Goal: Task Accomplishment & Management: Use online tool/utility

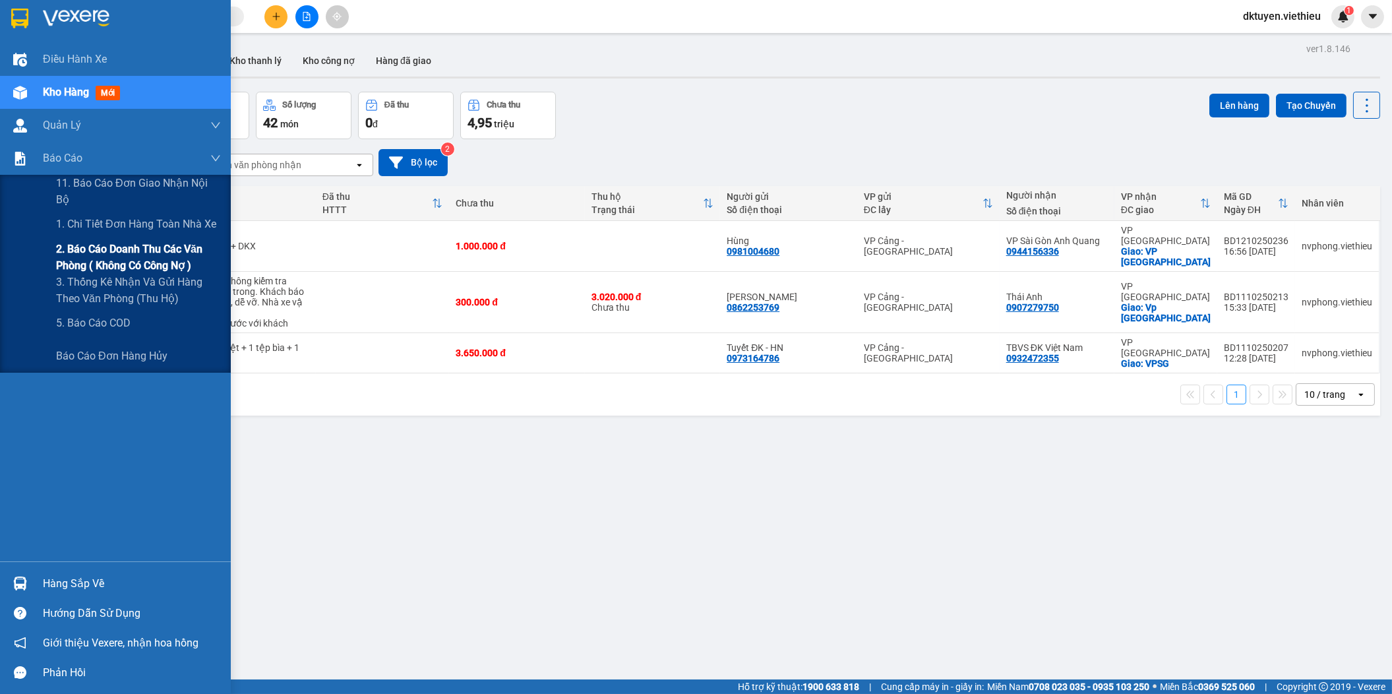
click at [115, 255] on span "2. Báo cáo doanh thu các văn phòng ( không có công nợ )" at bounding box center [138, 257] width 165 height 33
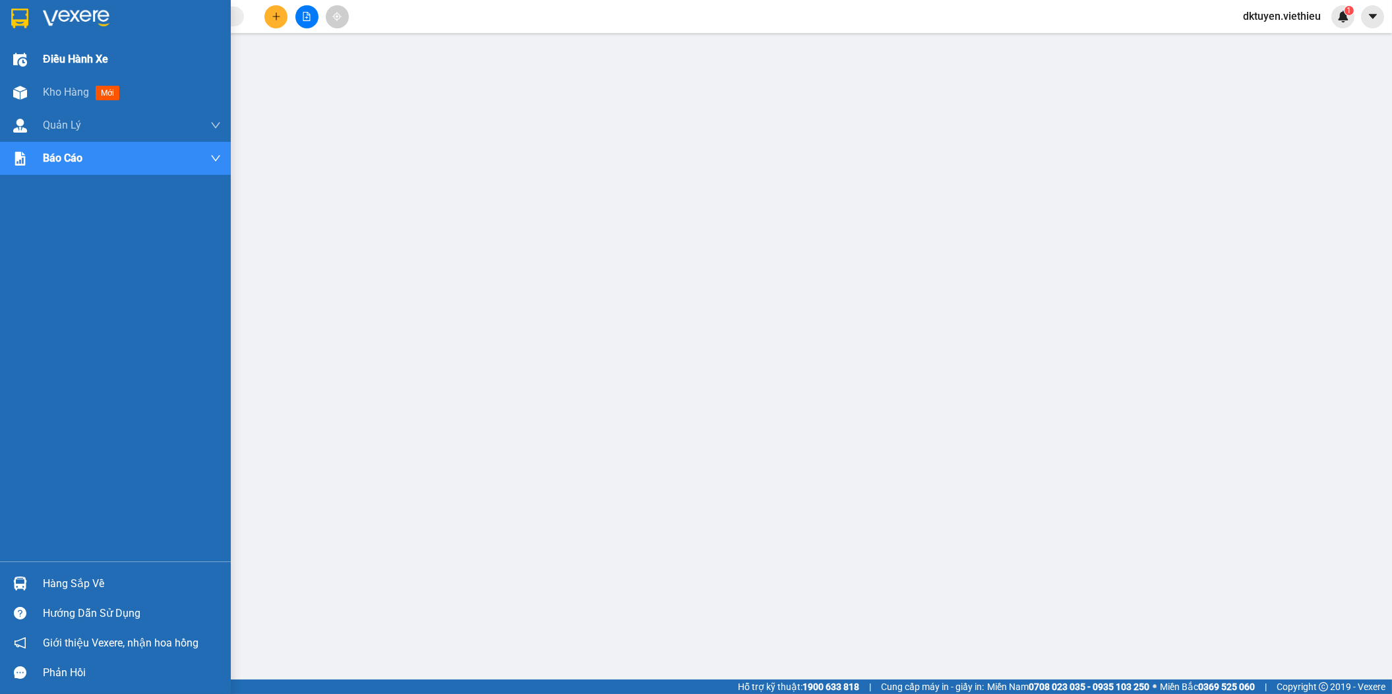
click at [38, 57] on div "Điều hành xe" at bounding box center [115, 59] width 231 height 33
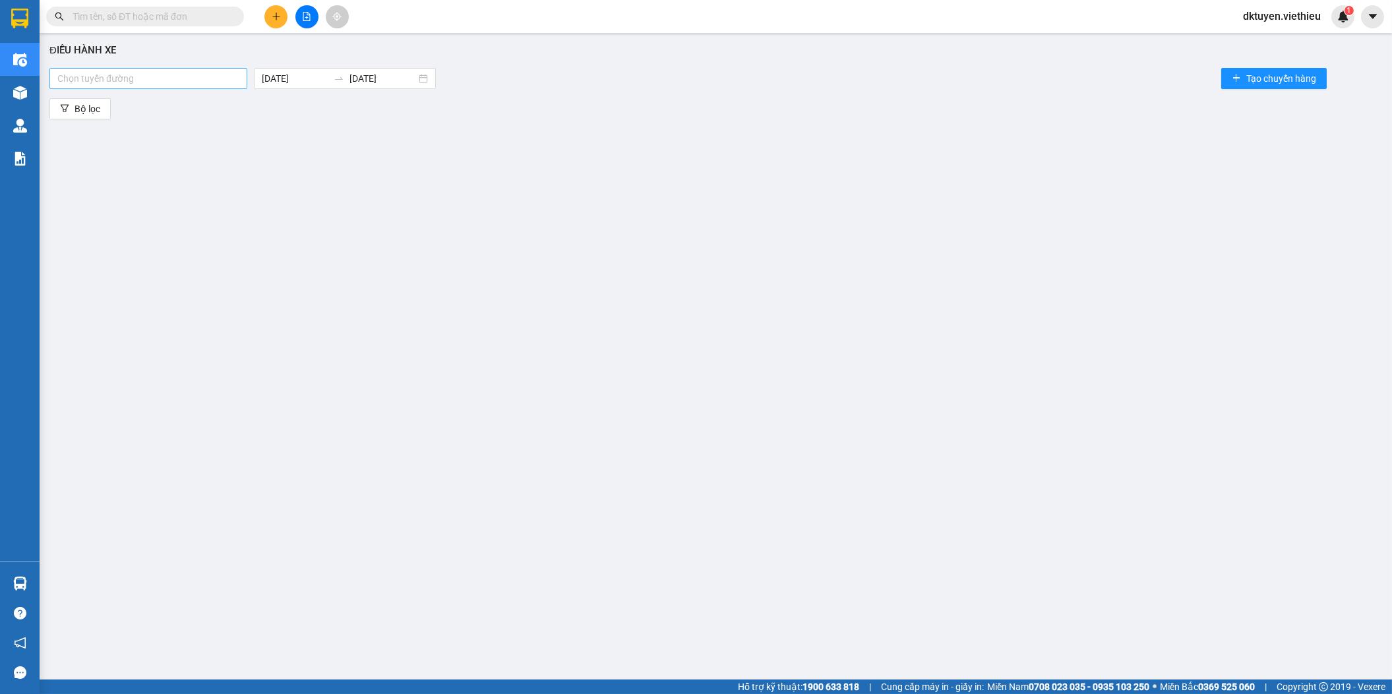
click at [199, 84] on div at bounding box center [148, 79] width 191 height 16
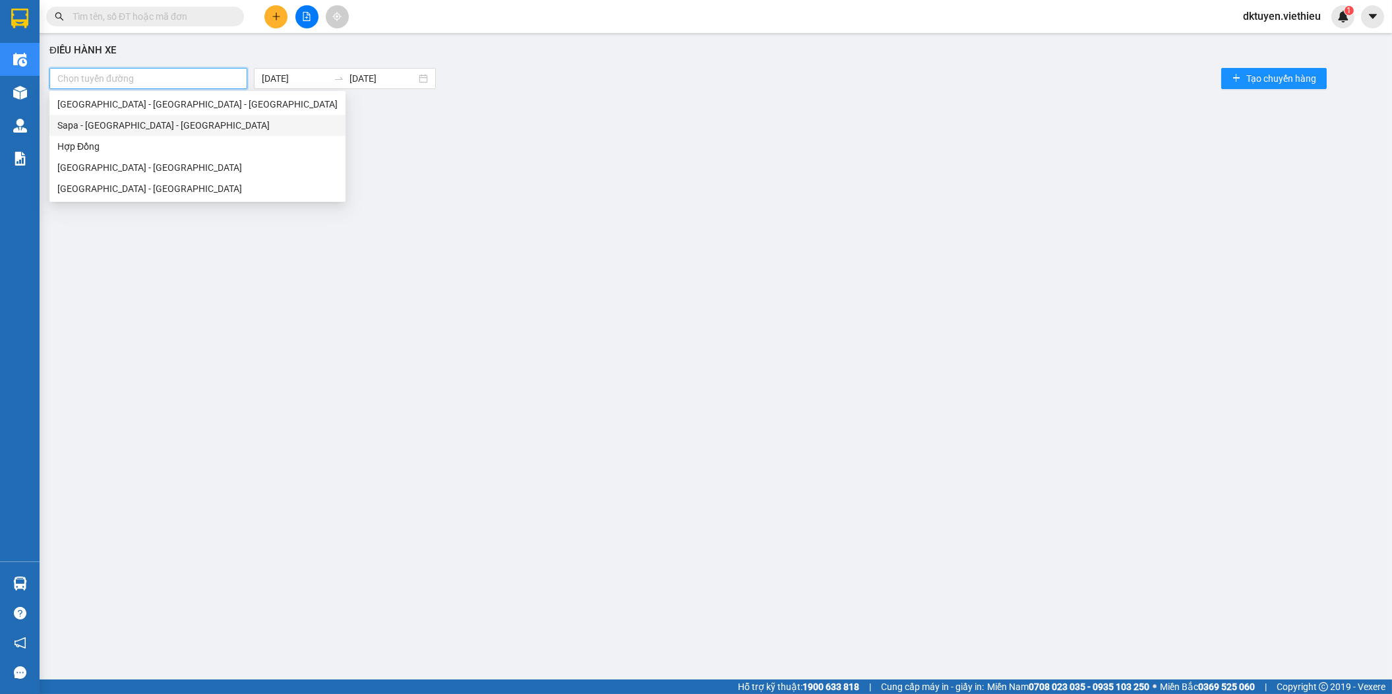
click at [117, 124] on div "Sapa - Lào Cai - Hà Nội" at bounding box center [197, 125] width 280 height 15
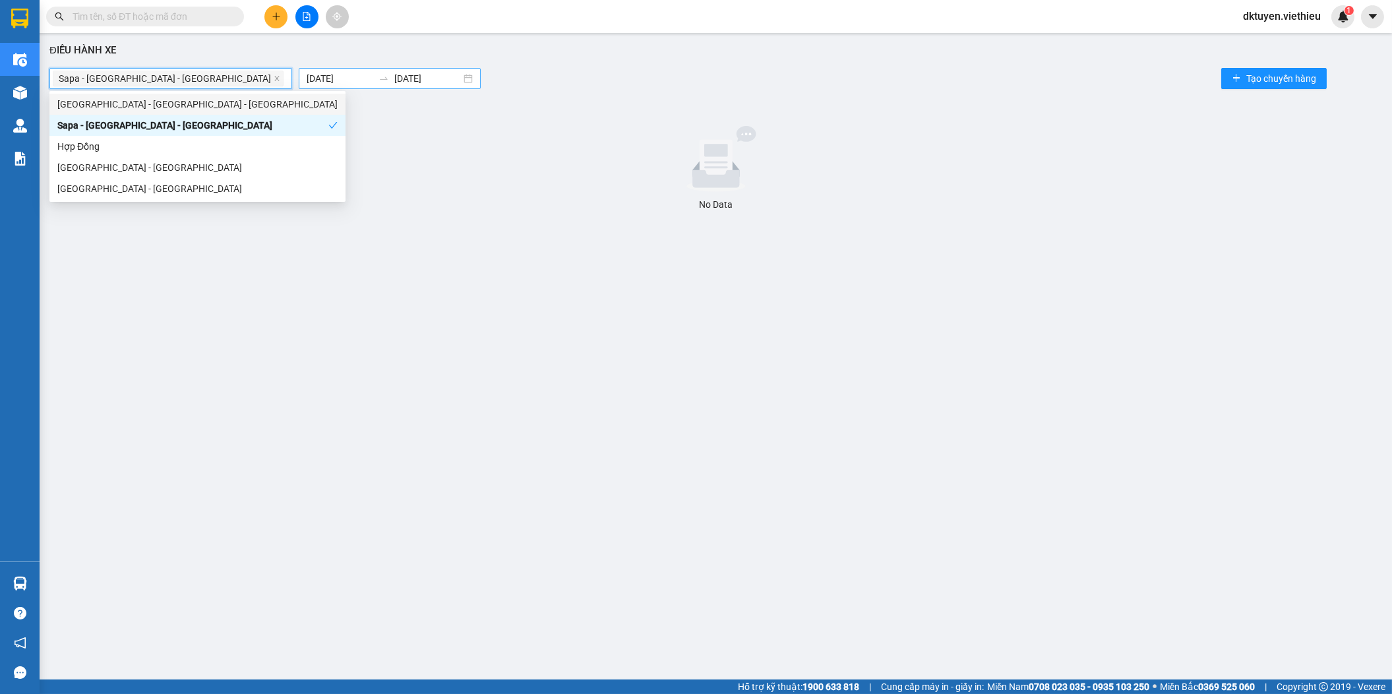
click at [307, 80] on input "13/10/2025" at bounding box center [340, 78] width 67 height 15
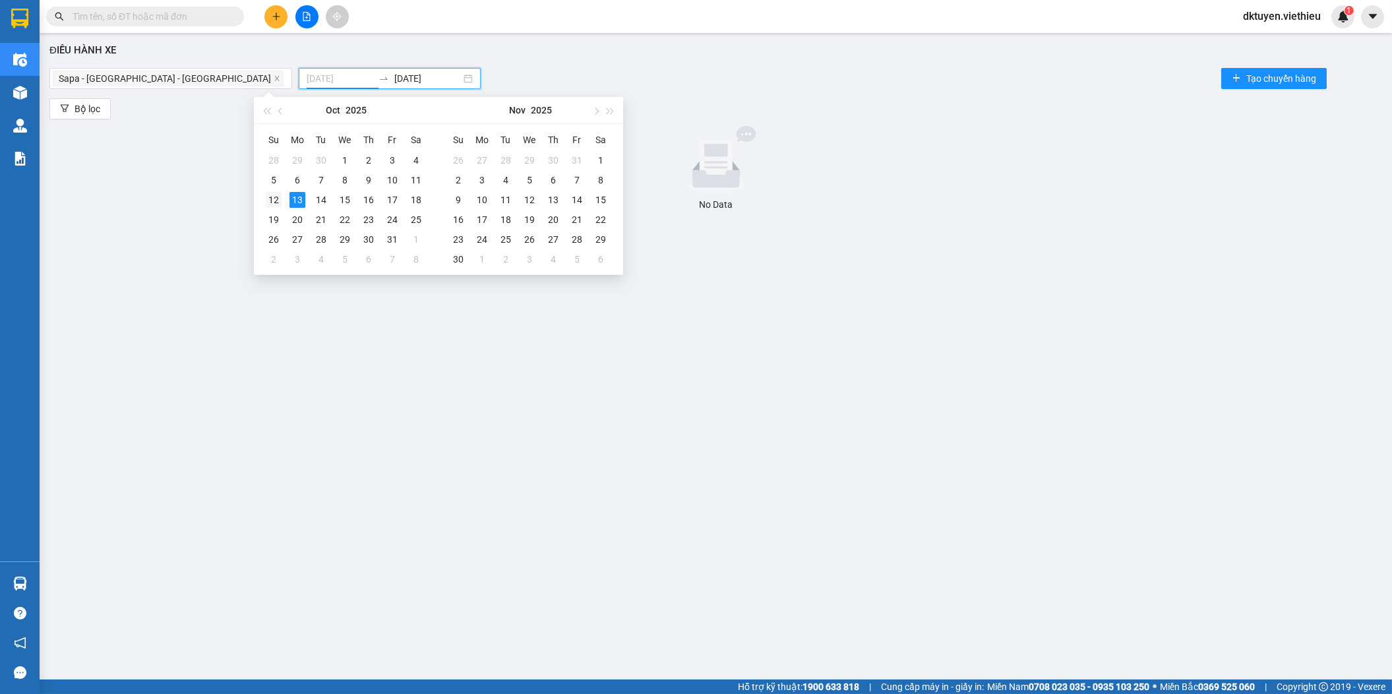
type input "12/10/2025"
click at [274, 201] on div "12" at bounding box center [274, 200] width 16 height 16
type input "13/10/2025"
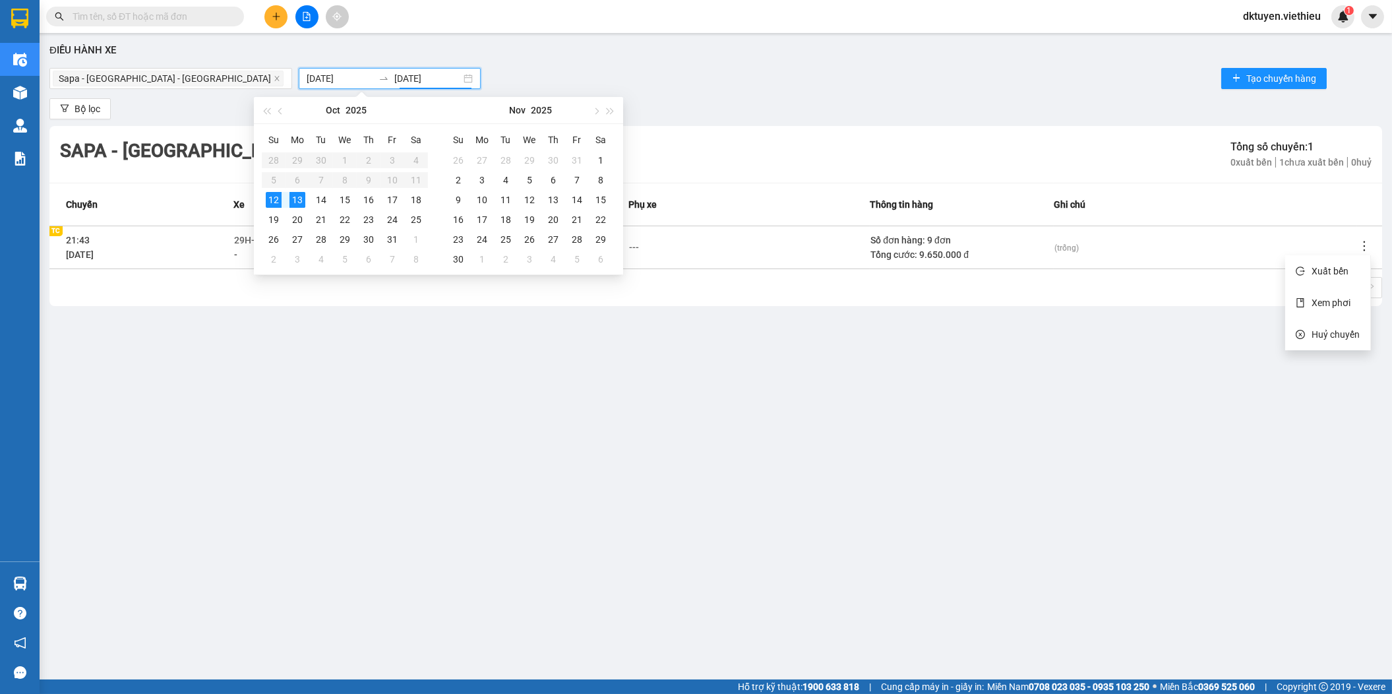
click at [1363, 248] on icon "more" at bounding box center [1364, 245] width 13 height 13
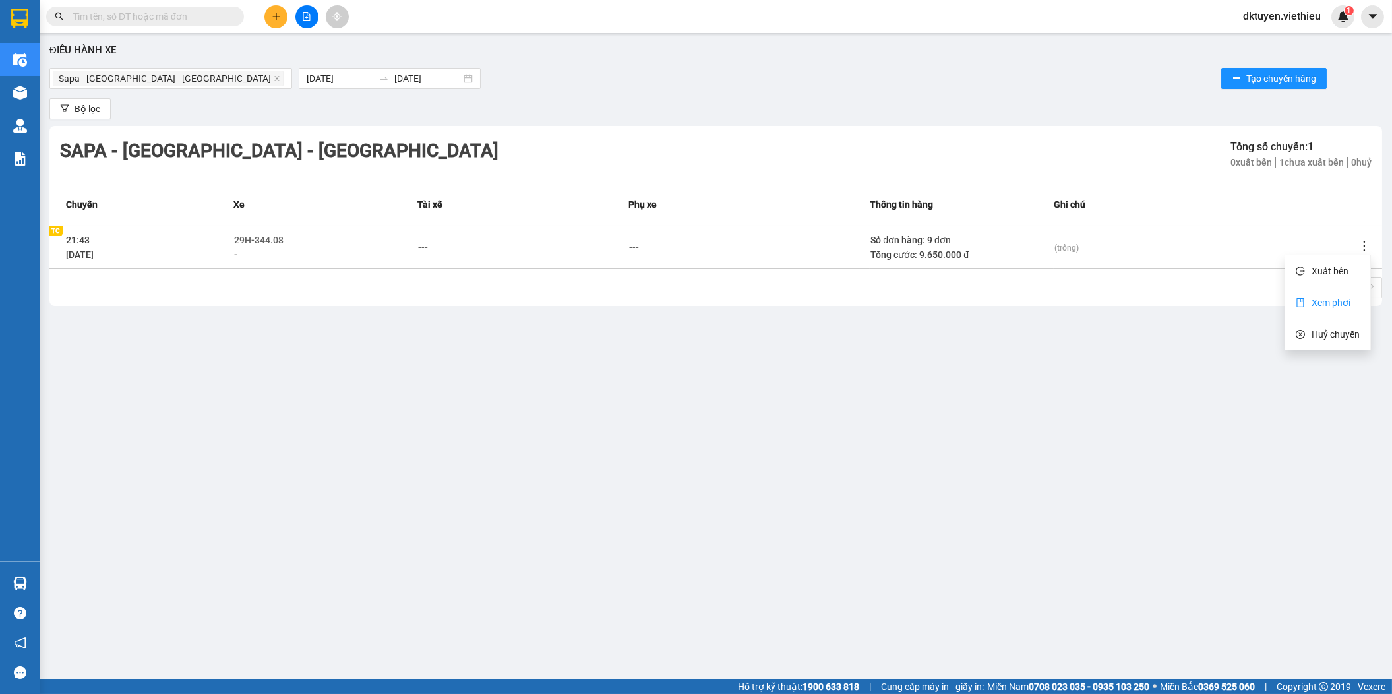
click at [1345, 301] on span "Xem phơi" at bounding box center [1331, 302] width 39 height 11
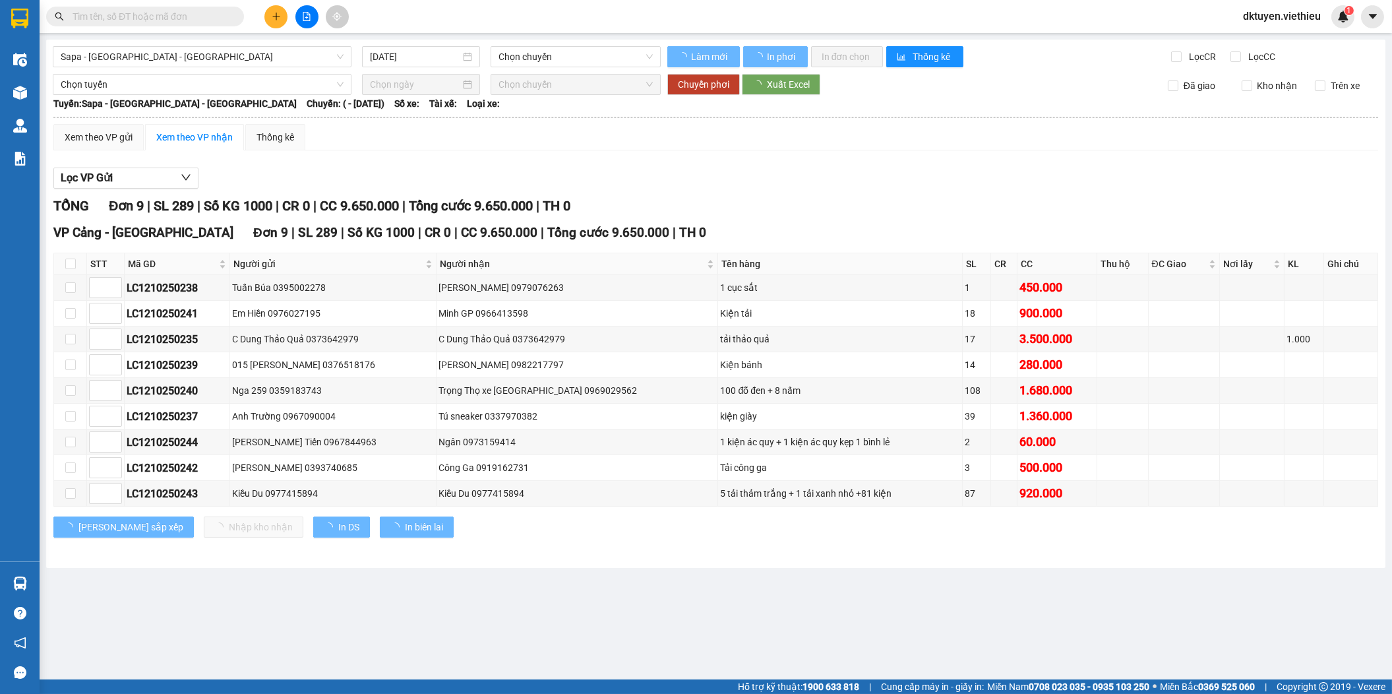
type input "12/10/2025"
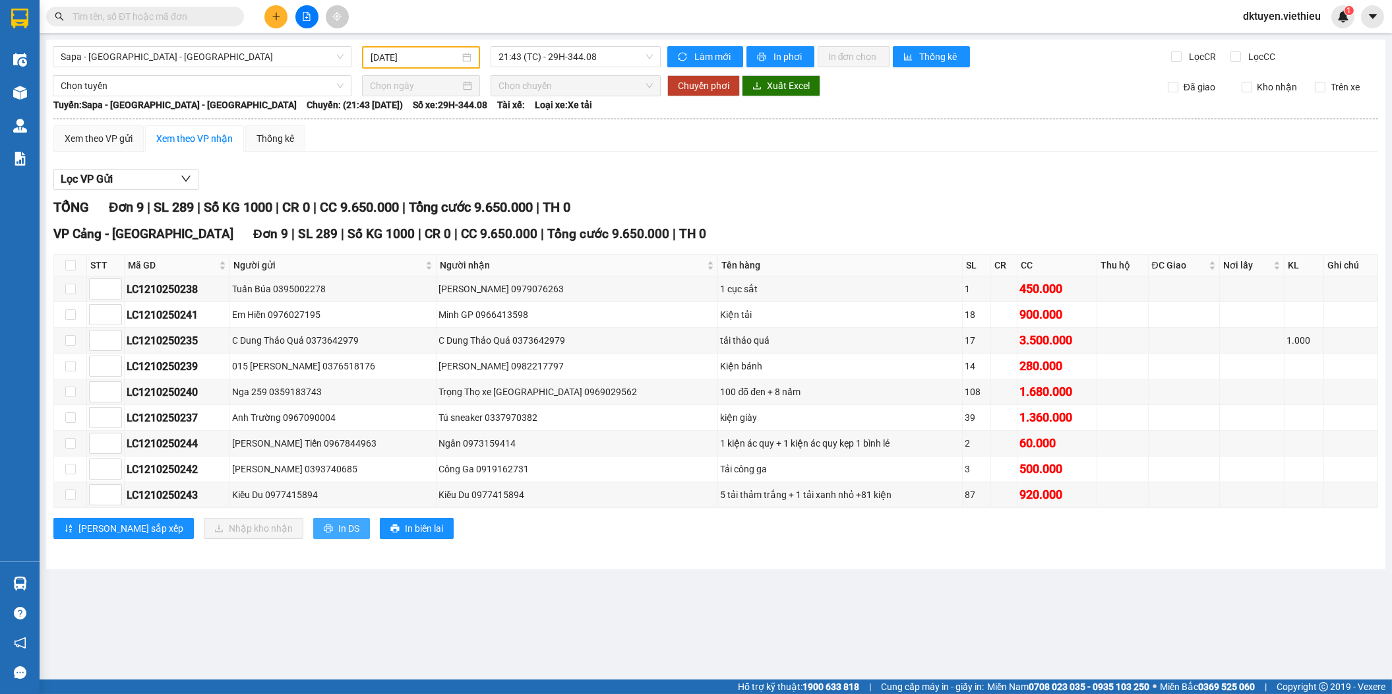
click at [338, 530] on span "In DS" at bounding box center [348, 528] width 21 height 15
